Goal: Find specific page/section: Find specific page/section

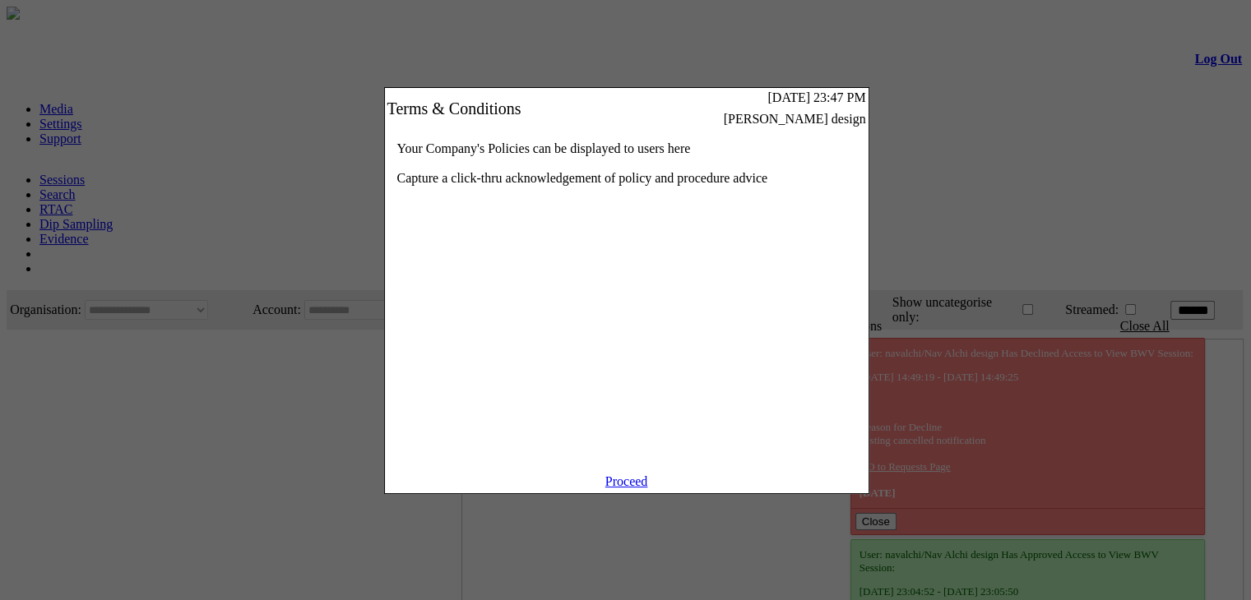
click at [618, 488] on link "Proceed" at bounding box center [626, 481] width 43 height 14
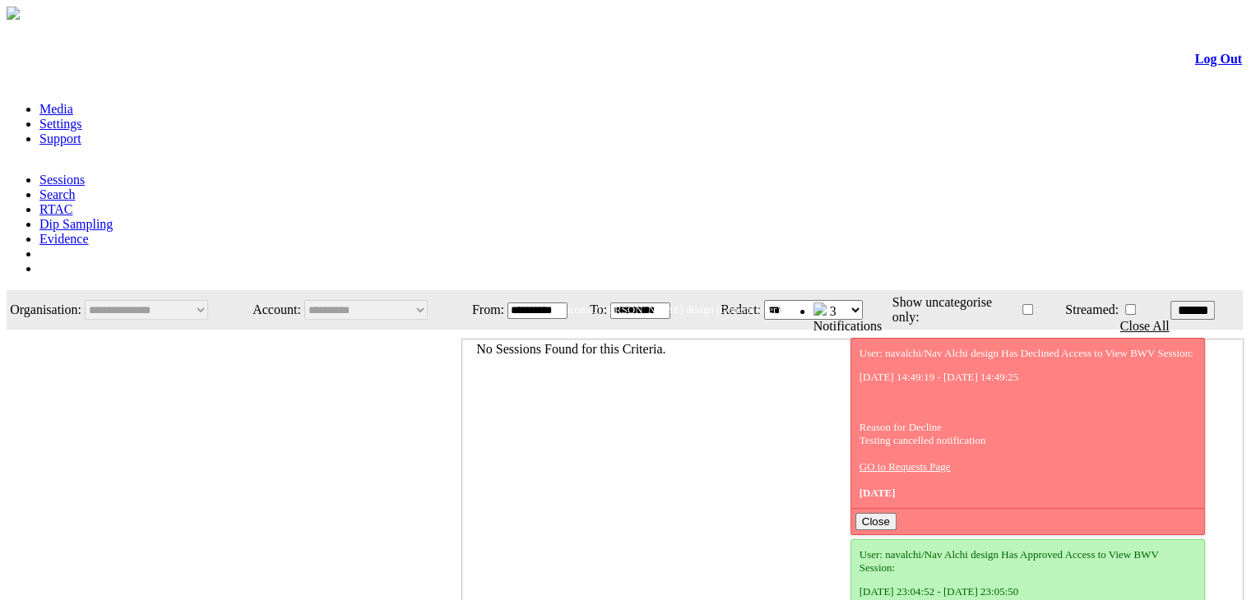
click at [89, 232] on link "Evidence" at bounding box center [63, 239] width 49 height 14
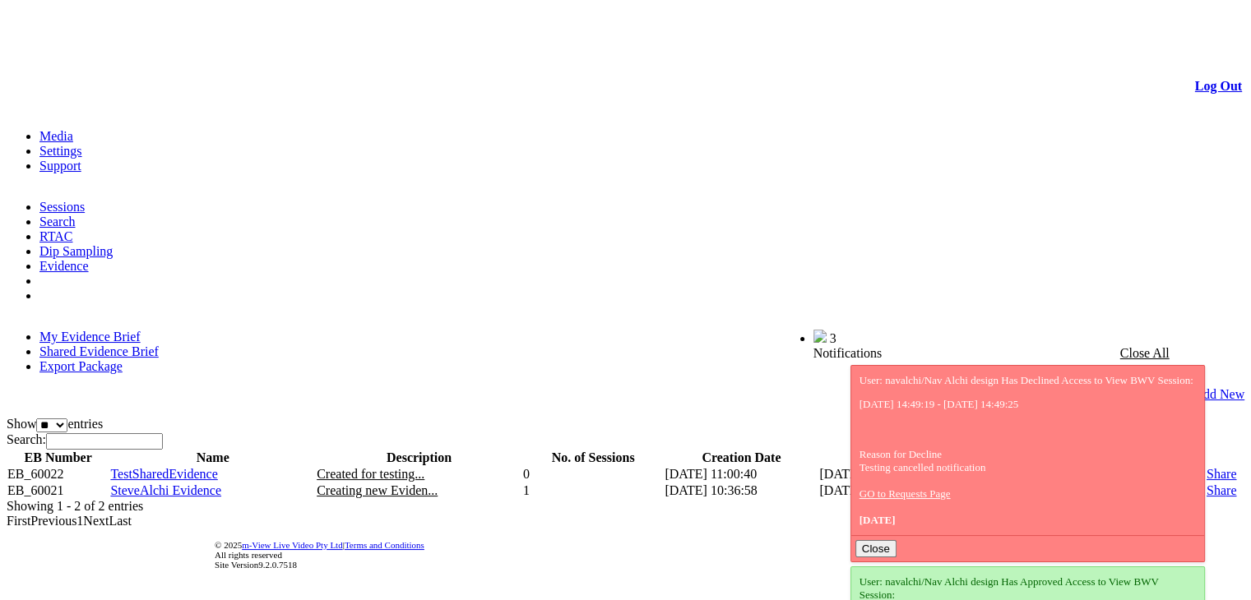
click at [159, 345] on link "Shared Evidence Brief" at bounding box center [98, 352] width 119 height 14
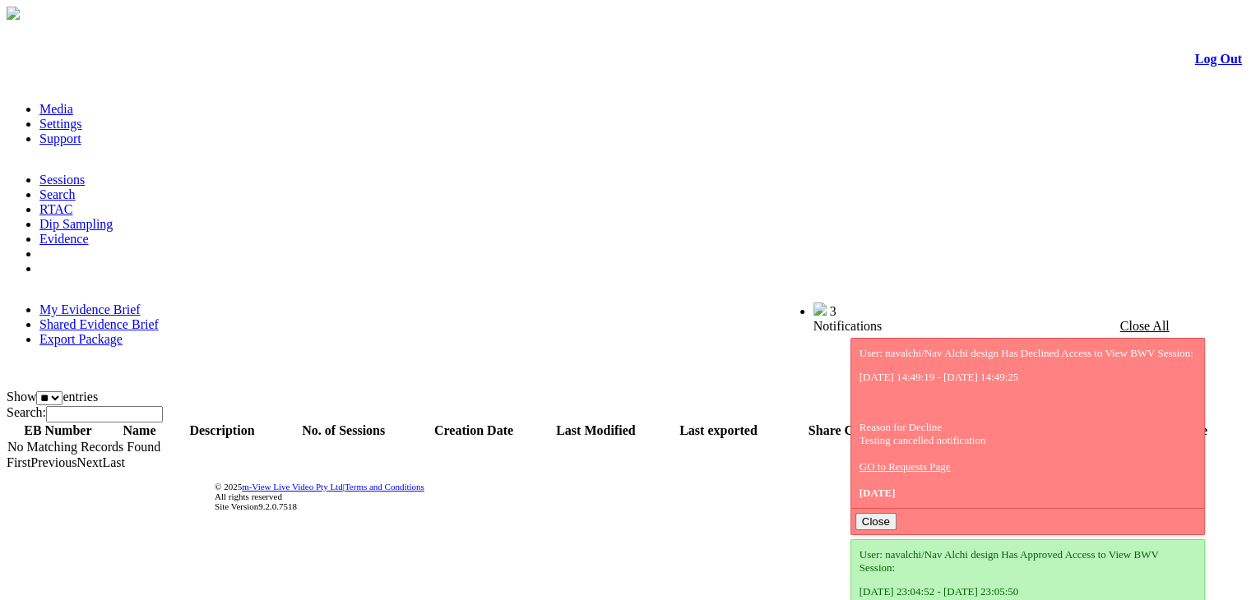
click at [1195, 63] on link "Log Out" at bounding box center [1218, 59] width 47 height 14
